Goal: Information Seeking & Learning: Learn about a topic

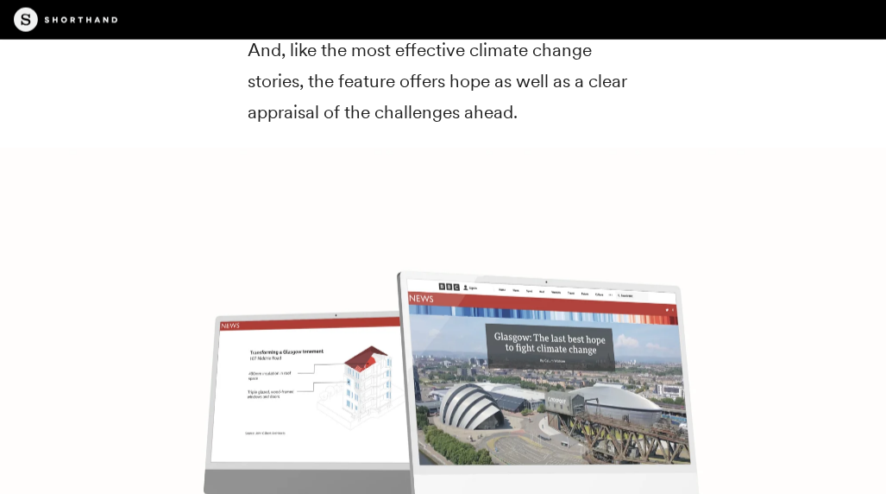
scroll to position [6933, 0]
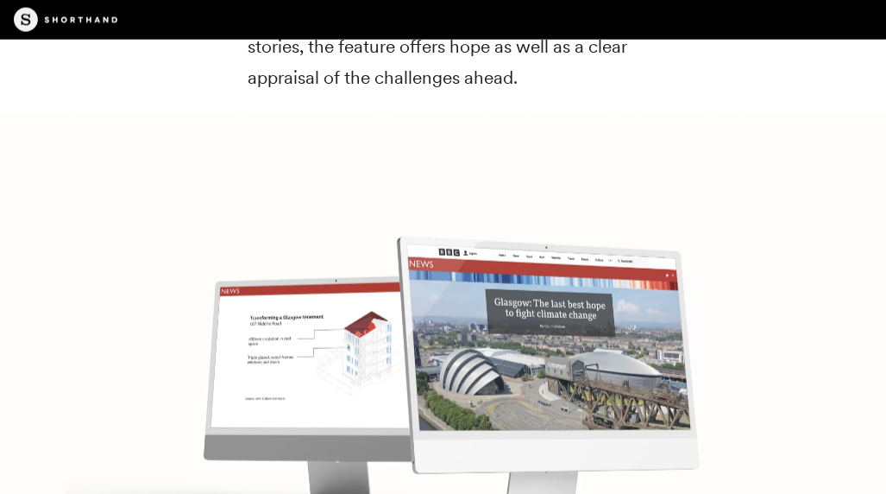
click at [558, 311] on img at bounding box center [443, 360] width 886 height 494
click at [381, 294] on img at bounding box center [443, 360] width 886 height 494
click at [480, 281] on img at bounding box center [443, 360] width 886 height 494
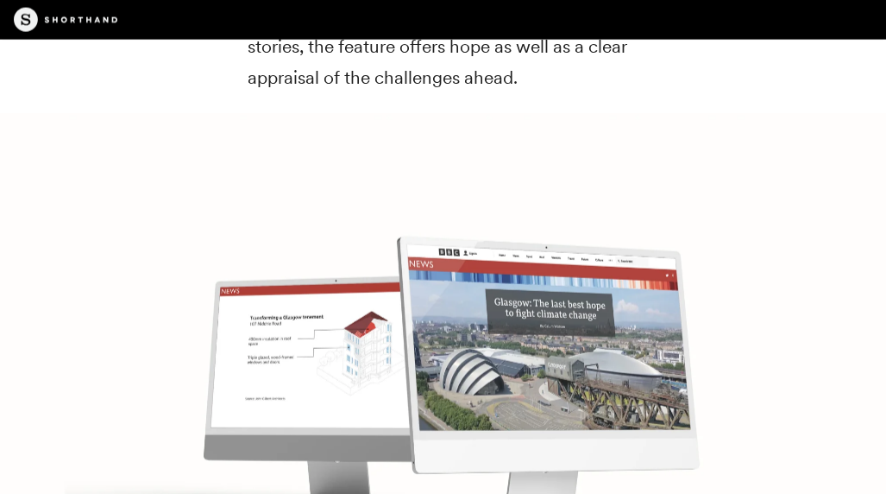
click at [480, 281] on img at bounding box center [443, 360] width 886 height 494
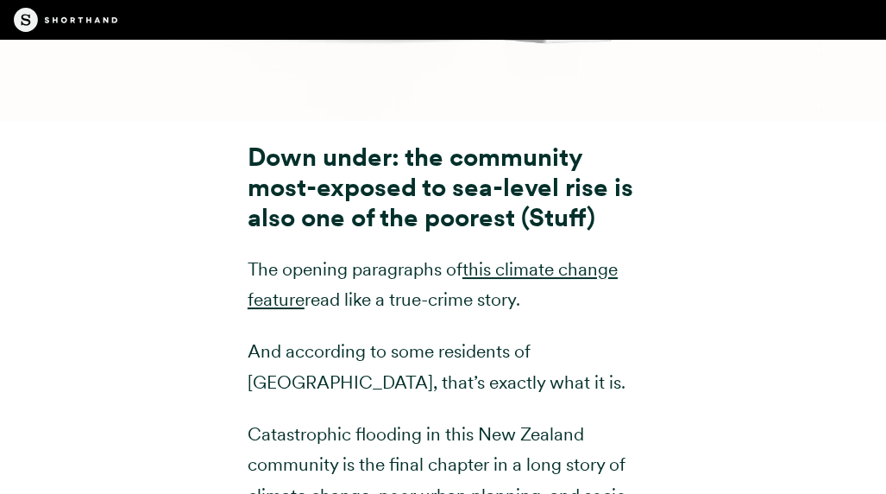
scroll to position [7965, 0]
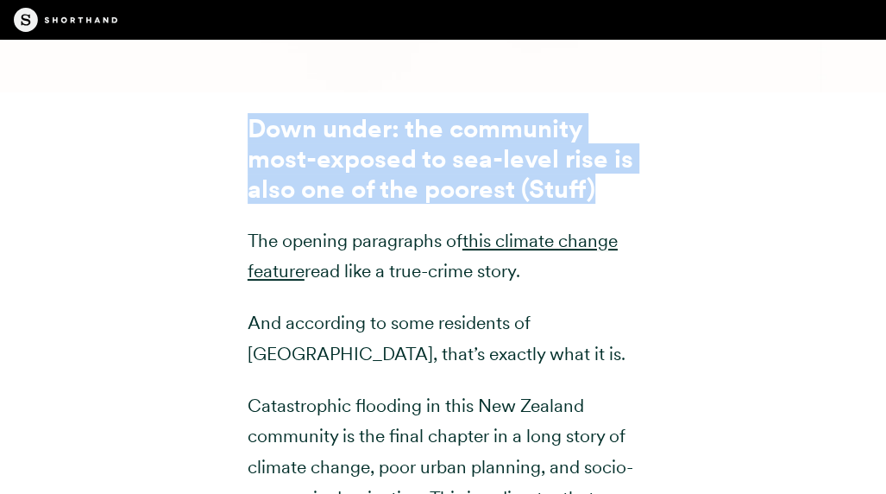
drag, startPoint x: 593, startPoint y: 131, endPoint x: 249, endPoint y: 71, distance: 348.8
click at [249, 113] on strong "Down under: the community most-exposed to sea-level rise is also one of the poo…" at bounding box center [441, 158] width 386 height 91
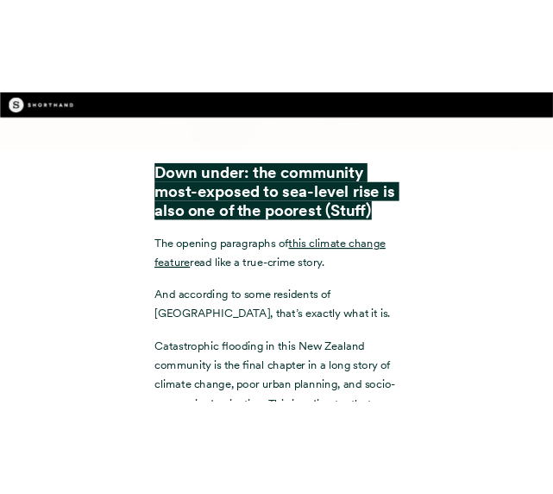
scroll to position [7331, 0]
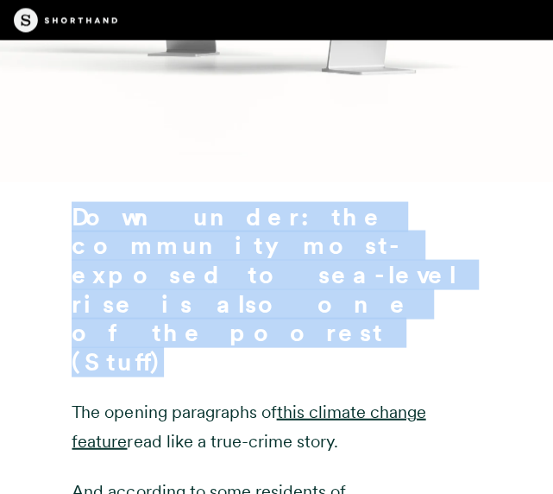
copy strong "Down under: the community most-exposed to sea-level rise is also one of the poo…"
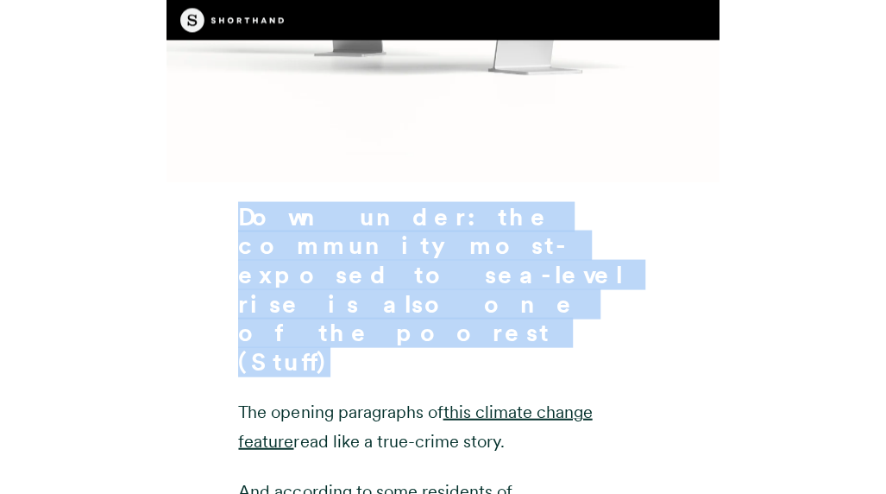
scroll to position [7965, 0]
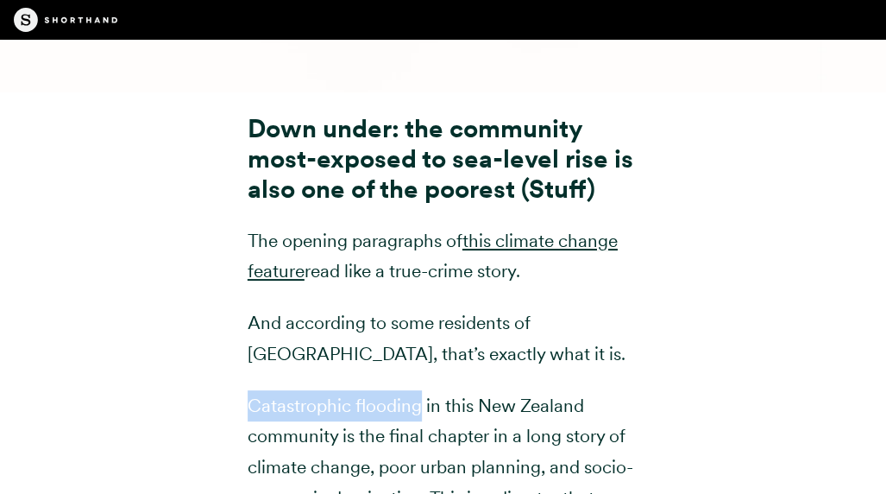
drag, startPoint x: 419, startPoint y: 346, endPoint x: 246, endPoint y: 352, distance: 173.6
drag, startPoint x: 246, startPoint y: 352, endPoint x: 284, endPoint y: 343, distance: 39.1
copy p "Catastrophic flooding"
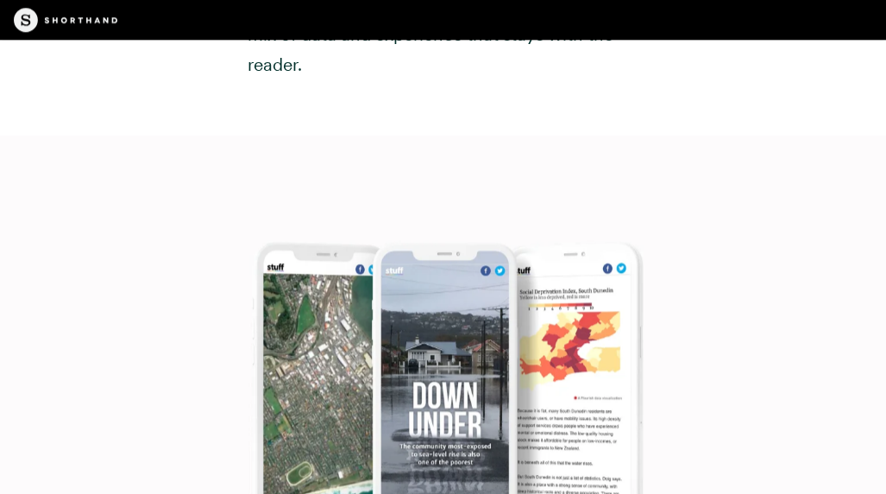
scroll to position [8736, 0]
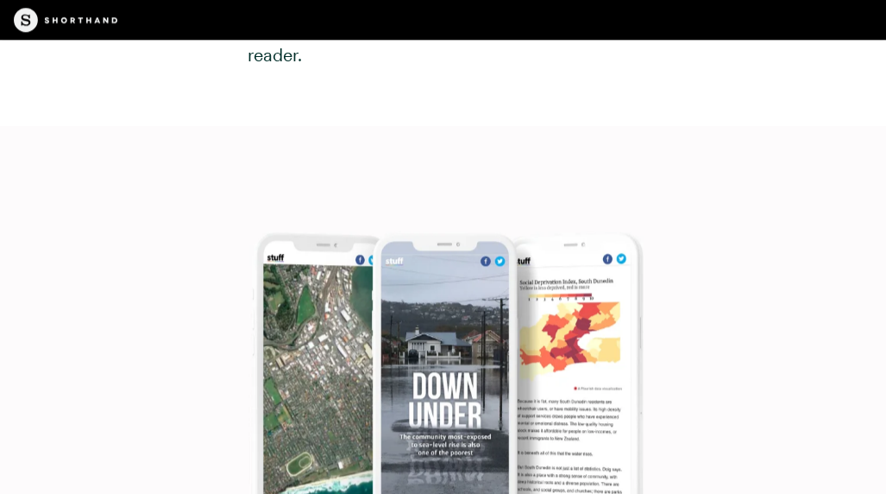
click at [438, 365] on img at bounding box center [443, 373] width 886 height 494
click at [571, 333] on img at bounding box center [443, 373] width 886 height 494
click at [492, 325] on img at bounding box center [443, 373] width 886 height 494
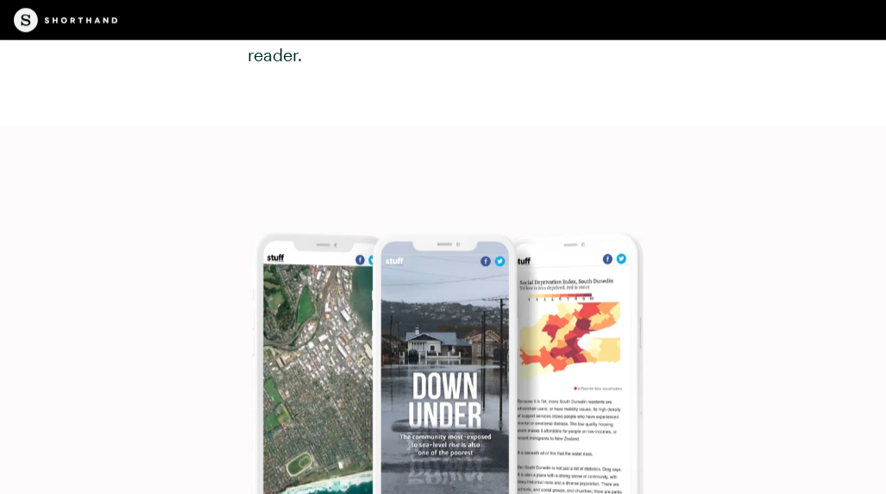
click at [492, 325] on img at bounding box center [443, 373] width 886 height 494
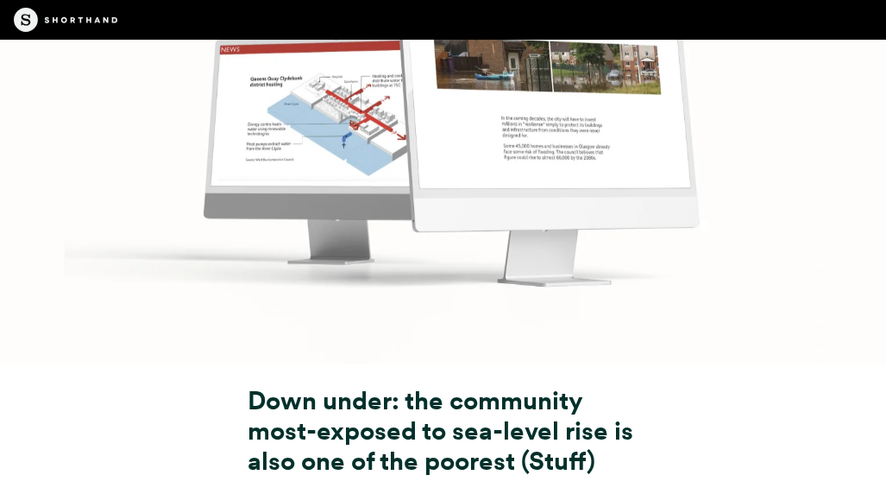
scroll to position [7749, 0]
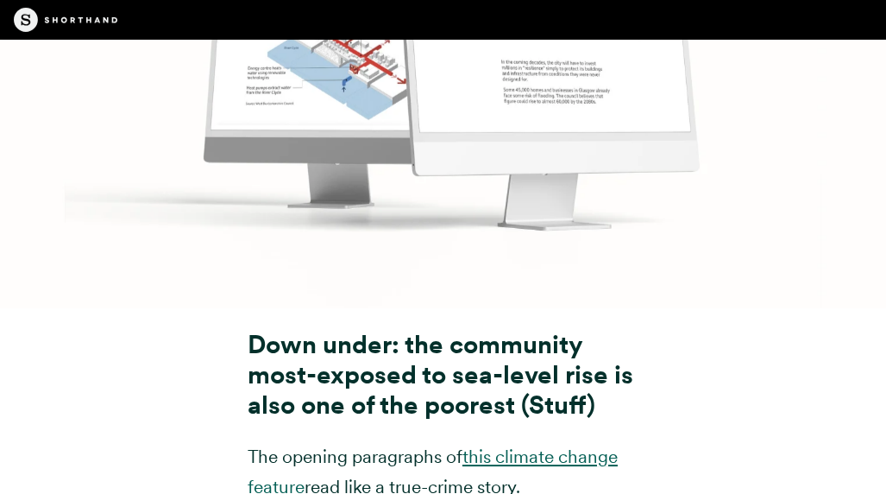
click at [531, 445] on link "this climate change feature" at bounding box center [433, 471] width 370 height 53
